Goal: Information Seeking & Learning: Check status

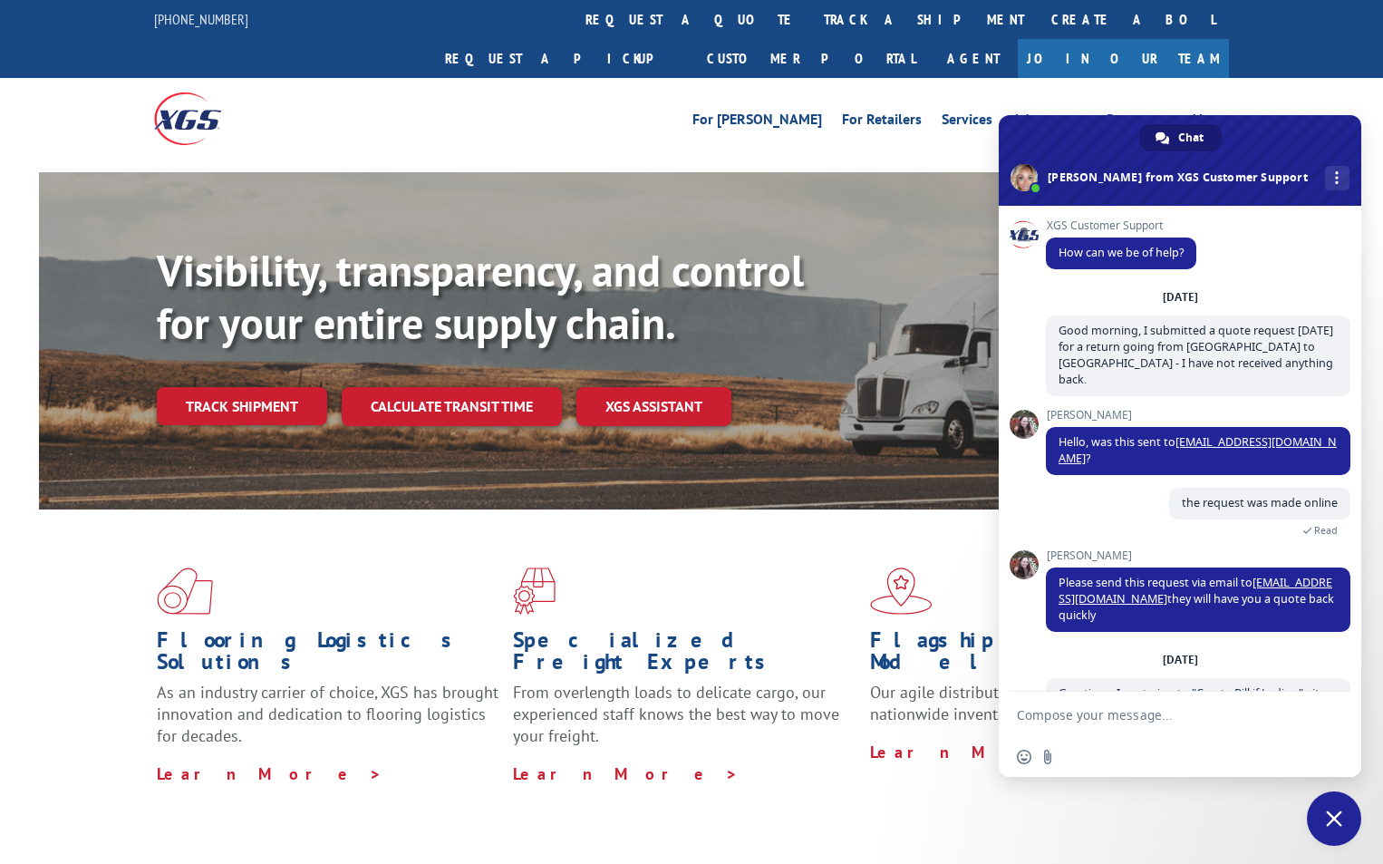
scroll to position [537, 0]
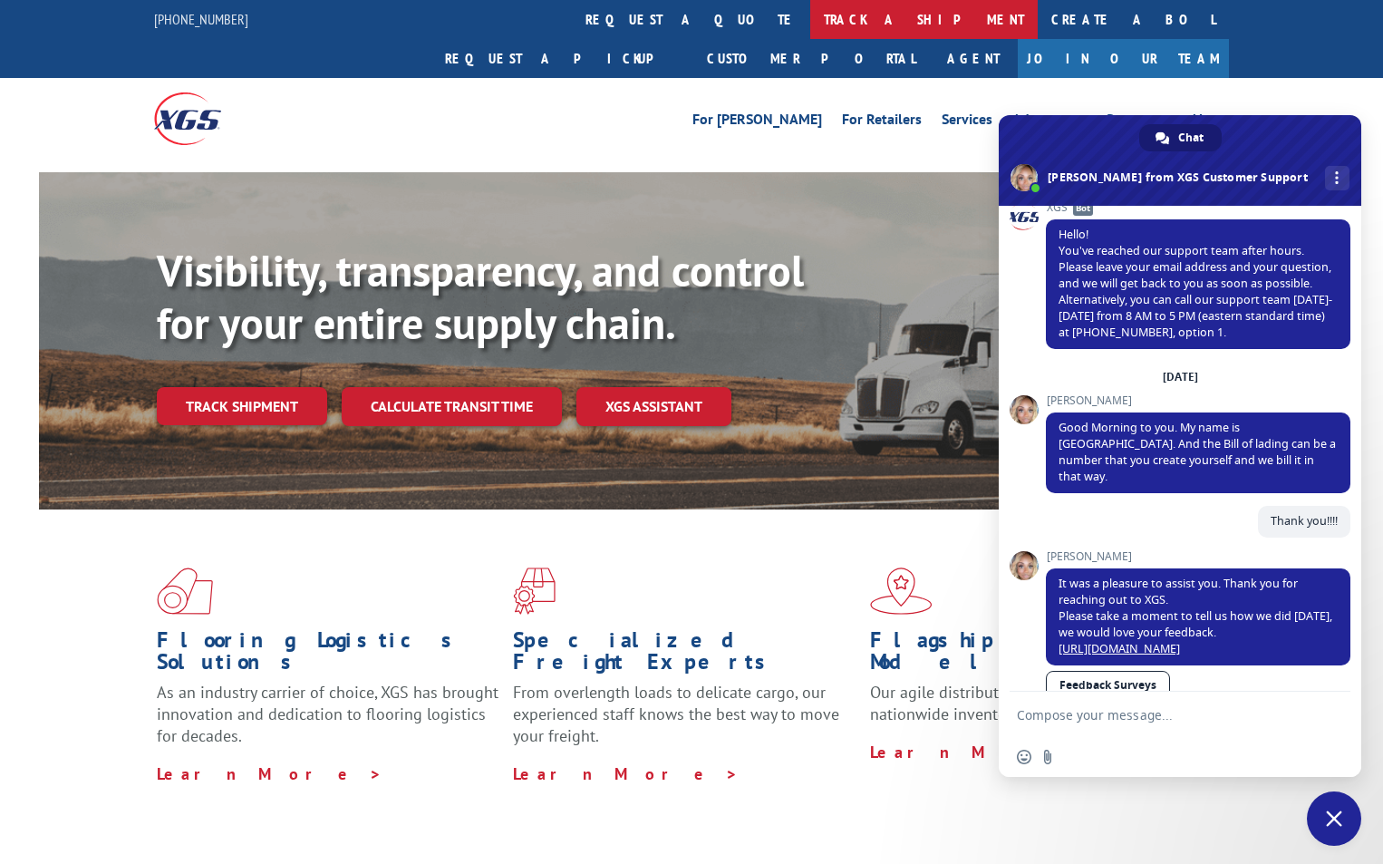
click at [810, 24] on link "track a shipment" at bounding box center [924, 19] width 228 height 39
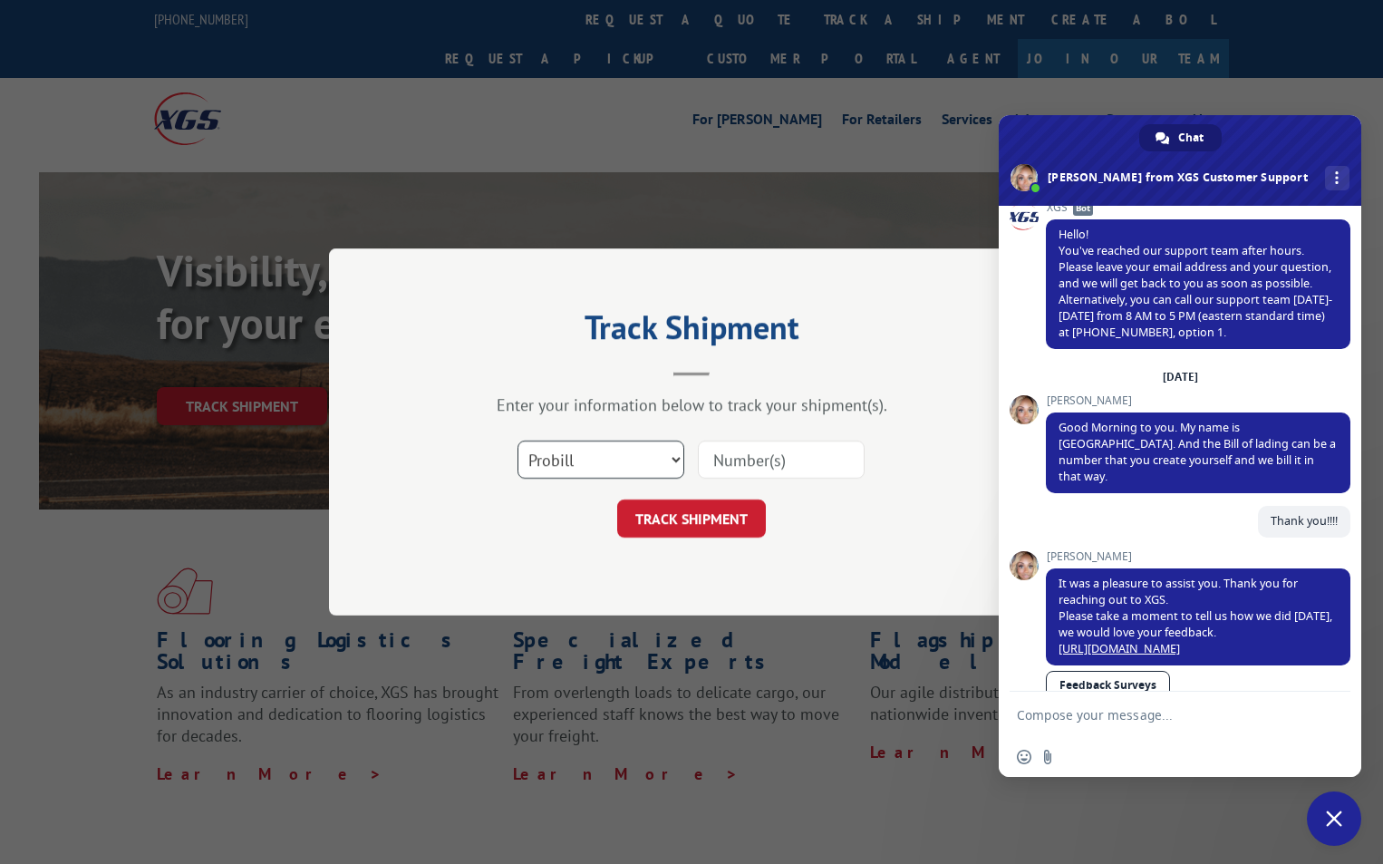
click at [675, 460] on select "Select category... Probill BOL PO" at bounding box center [601, 460] width 167 height 38
select select "bol"
click at [518, 441] on select "Select category... Probill BOL PO" at bounding box center [601, 460] width 167 height 38
click at [768, 464] on input at bounding box center [781, 460] width 167 height 38
type input "1"
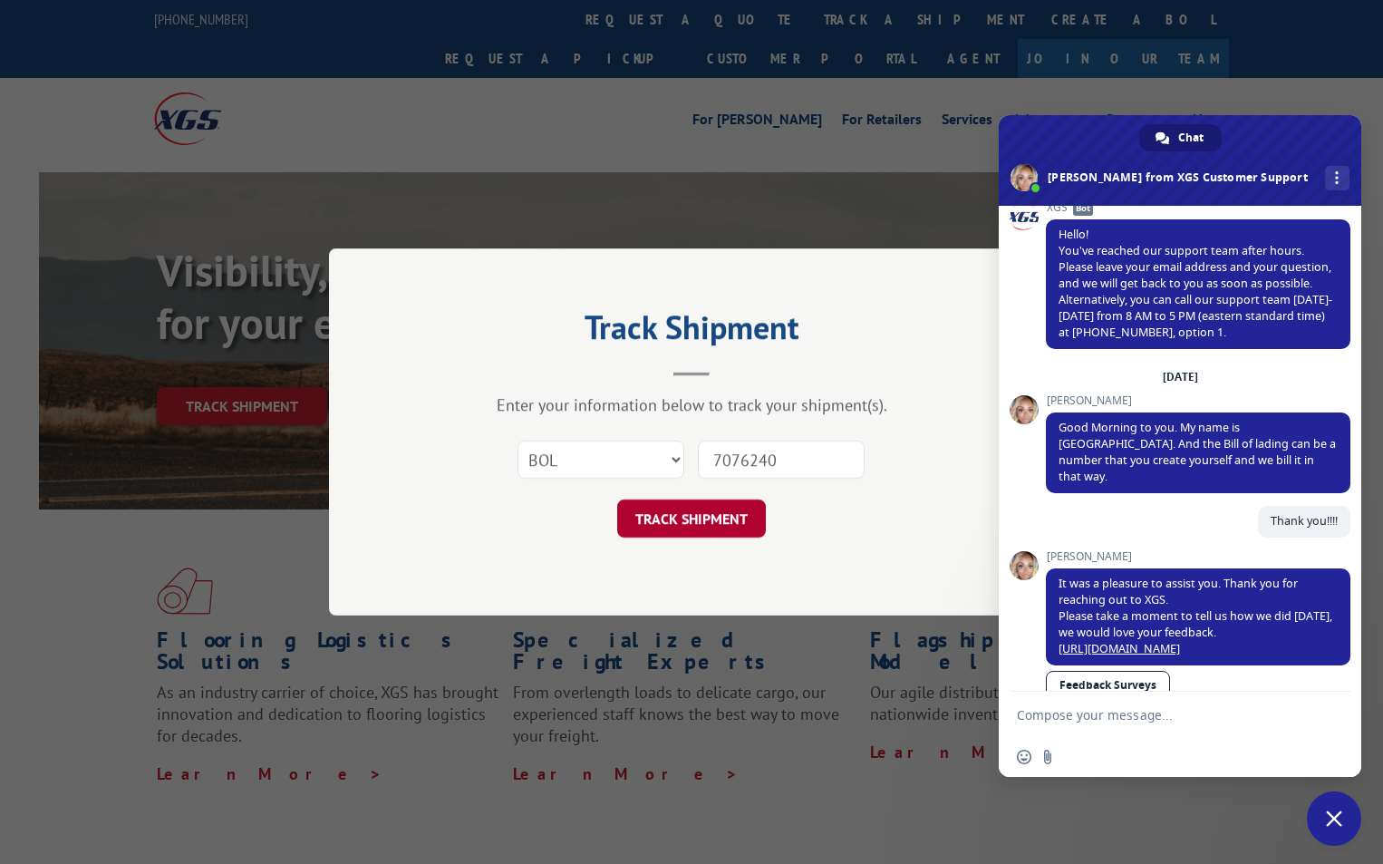
type input "7076240"
click at [685, 525] on button "TRACK SHIPMENT" at bounding box center [691, 518] width 149 height 38
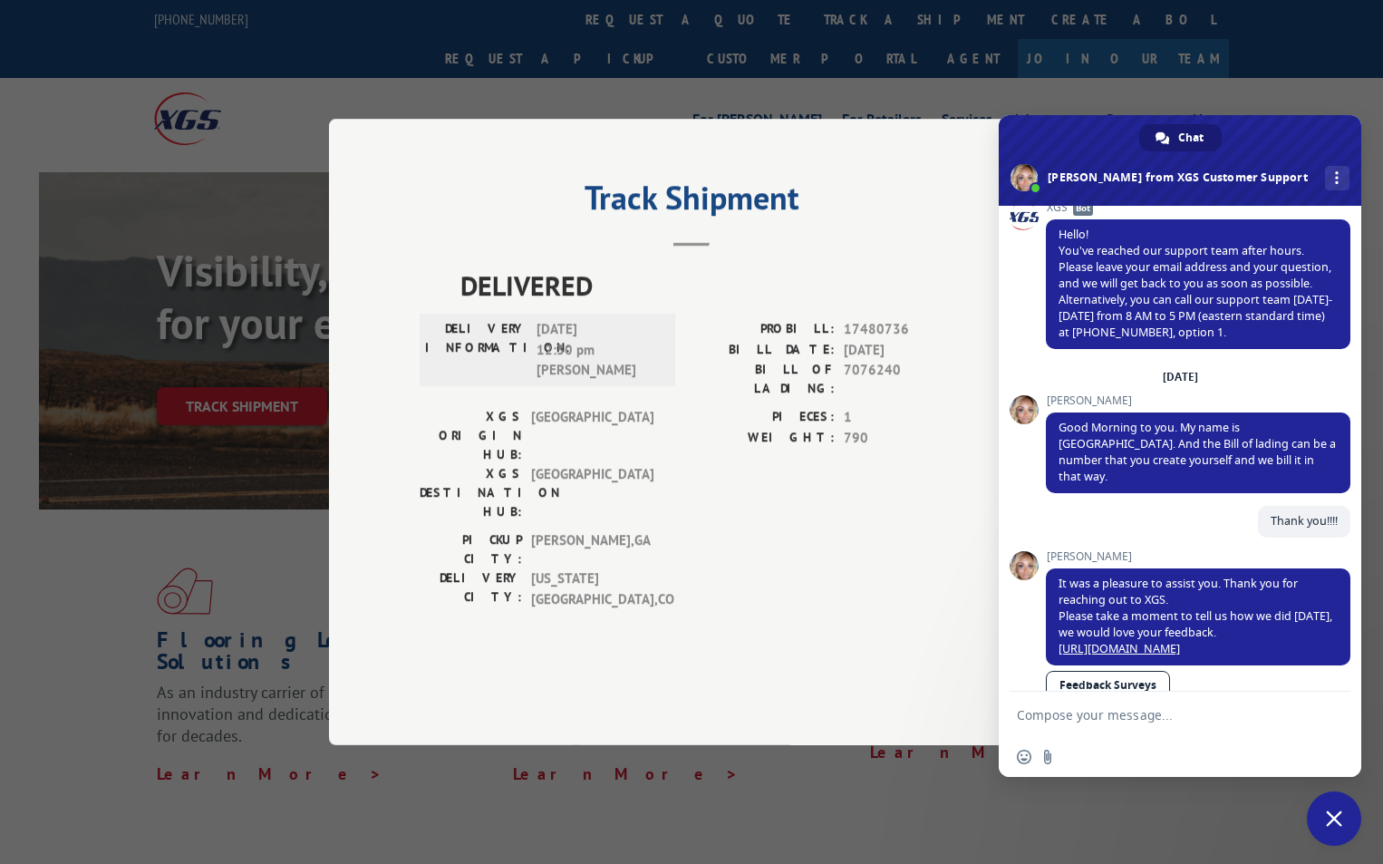
click at [612, 105] on div "Track Shipment DELIVERED DELIVERY INFORMATION: [DATE] 12:30 pm [PERSON_NAME]: 1…" at bounding box center [691, 432] width 1383 height 864
click at [1338, 825] on span "Close chat" at bounding box center [1334, 818] width 16 height 16
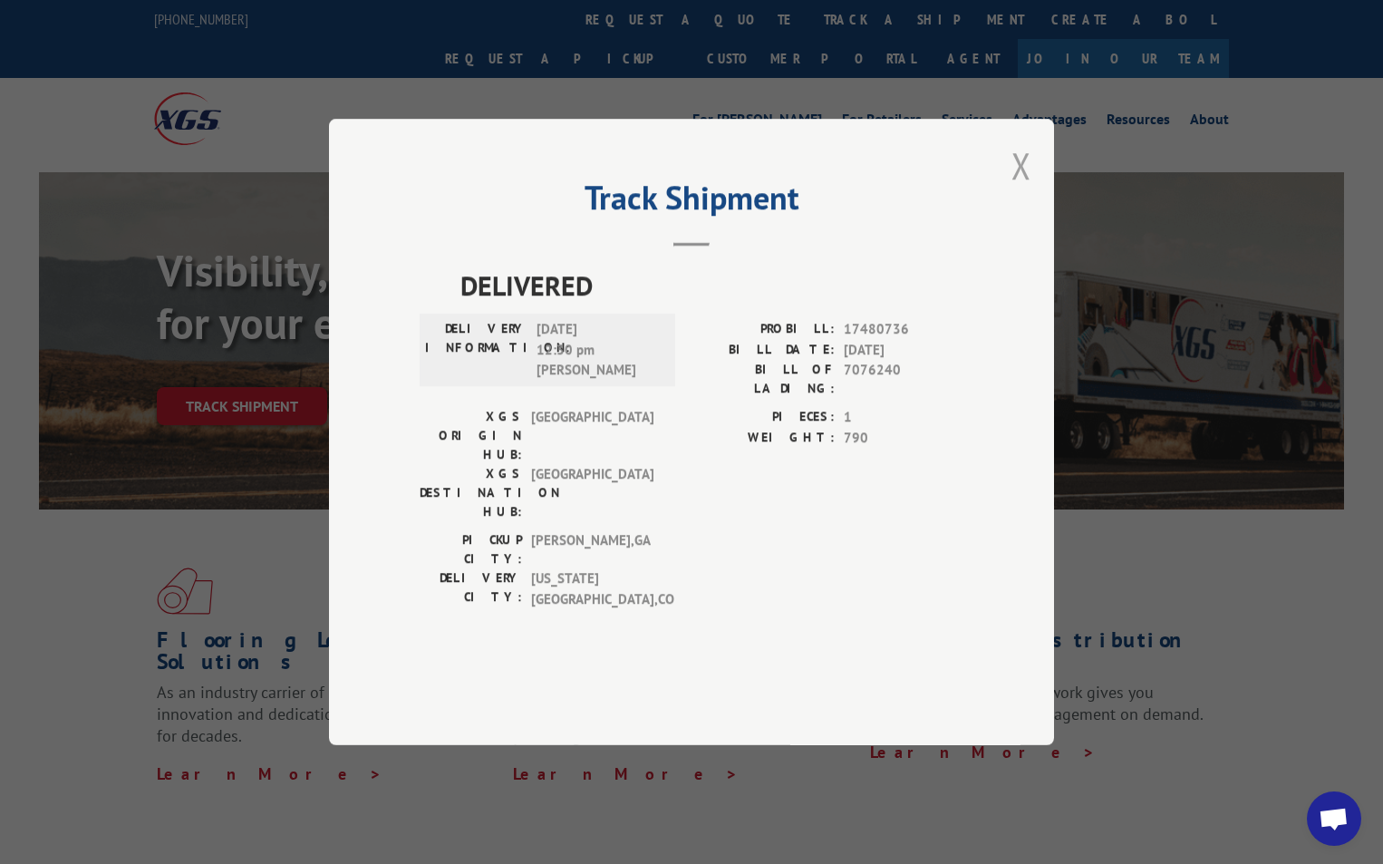
click at [1022, 189] on button "Close modal" at bounding box center [1022, 165] width 20 height 48
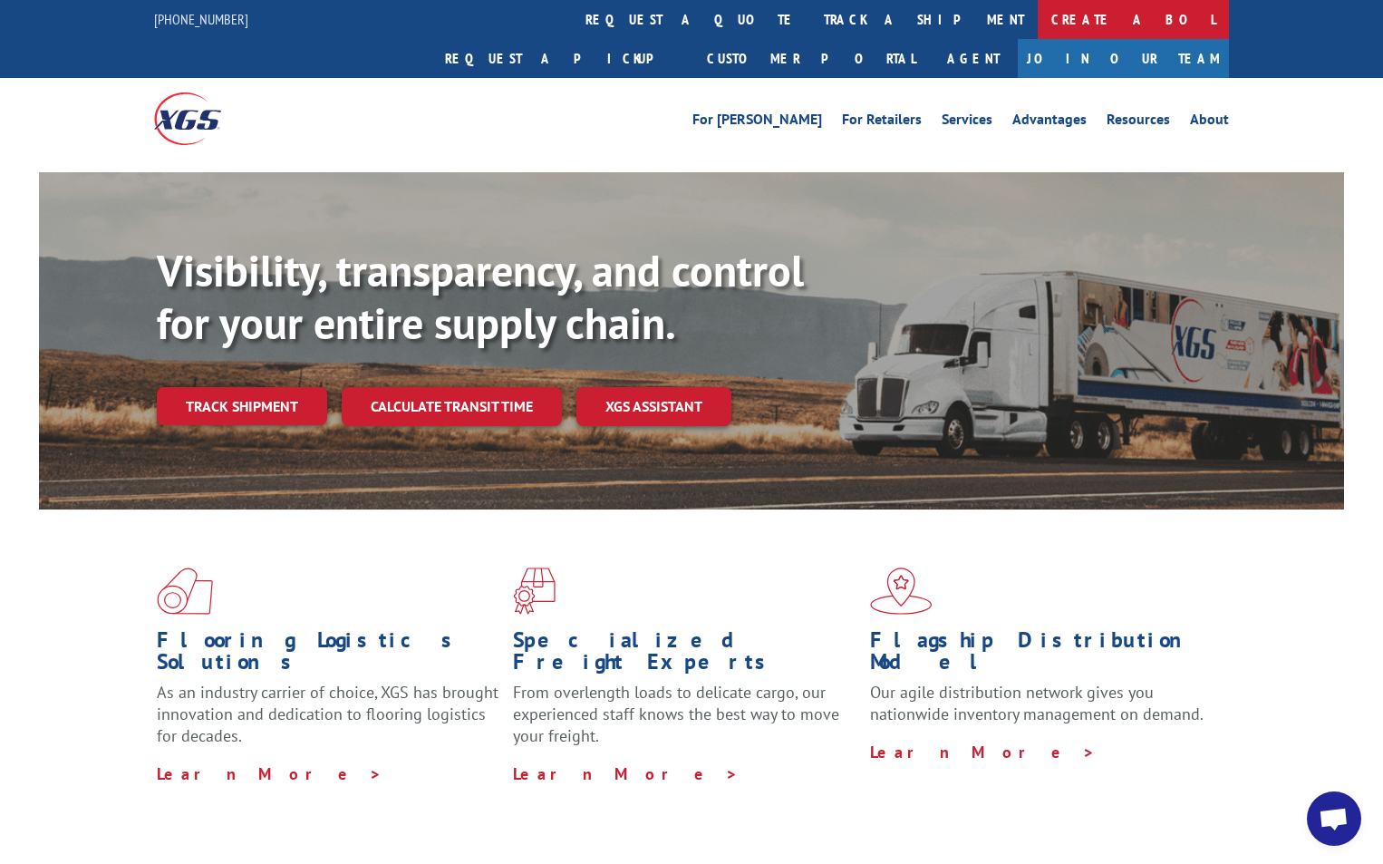
click at [1038, 20] on link "Create a BOL" at bounding box center [1133, 19] width 191 height 39
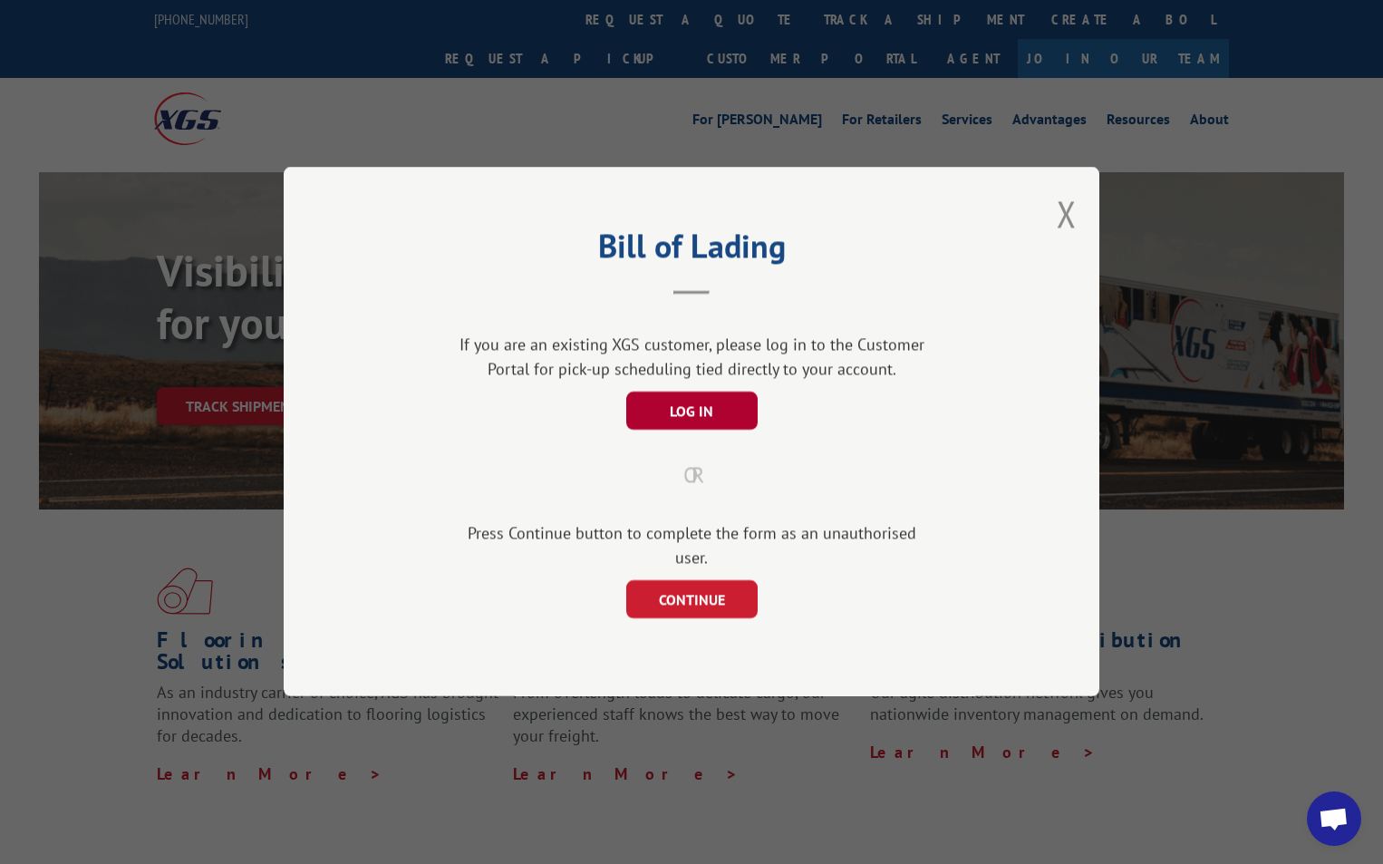
click at [683, 424] on button "LOG IN" at bounding box center [691, 411] width 131 height 38
